Goal: Information Seeking & Learning: Understand process/instructions

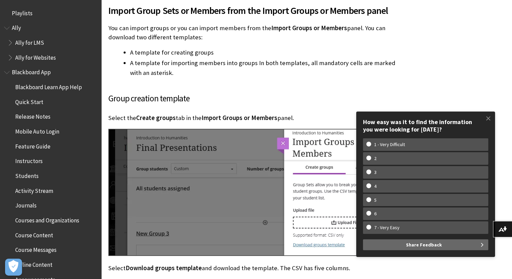
scroll to position [1189, 0]
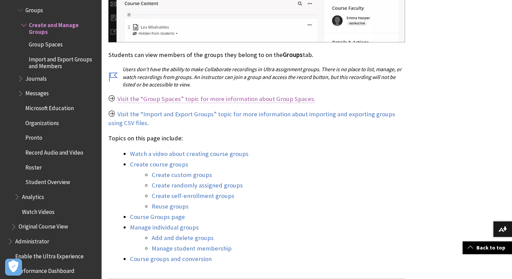
scroll to position [582, 0]
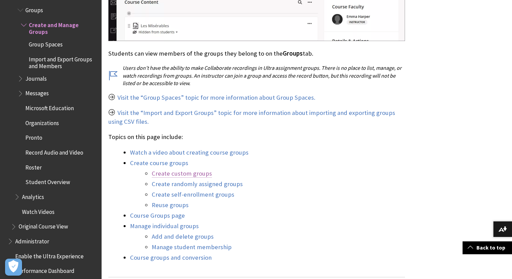
click at [189, 173] on link "Create custom groups" at bounding box center [182, 173] width 60 height 8
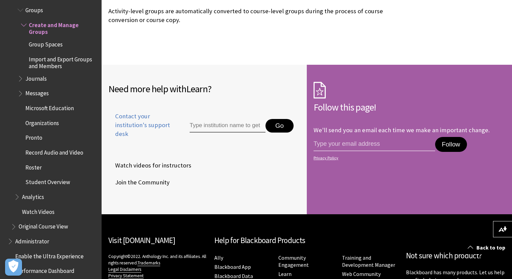
scroll to position [4398, 0]
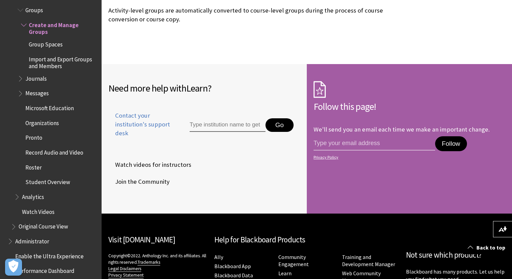
click at [58, 54] on span "Import and Export Groups and Members" at bounding box center [63, 62] width 68 height 16
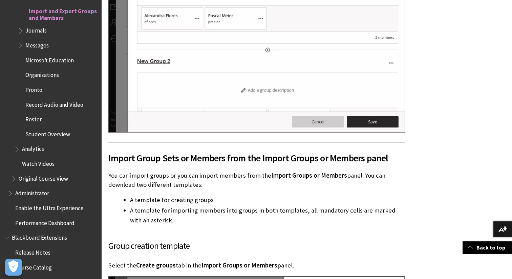
scroll to position [1638, 0]
